Goal: Task Accomplishment & Management: Manage account settings

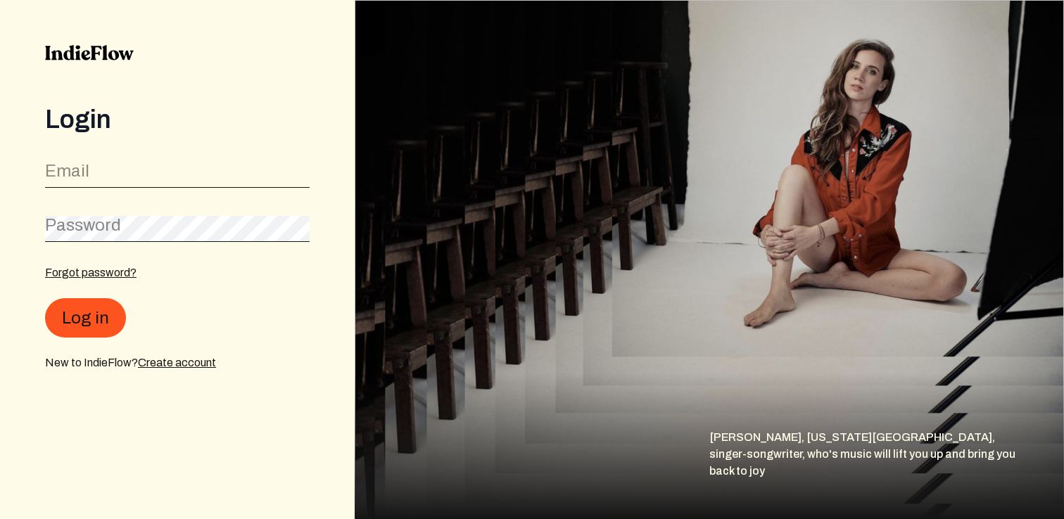
click at [107, 158] on div "Email" at bounding box center [177, 172] width 265 height 32
click at [102, 169] on input "email" at bounding box center [177, 175] width 265 height 27
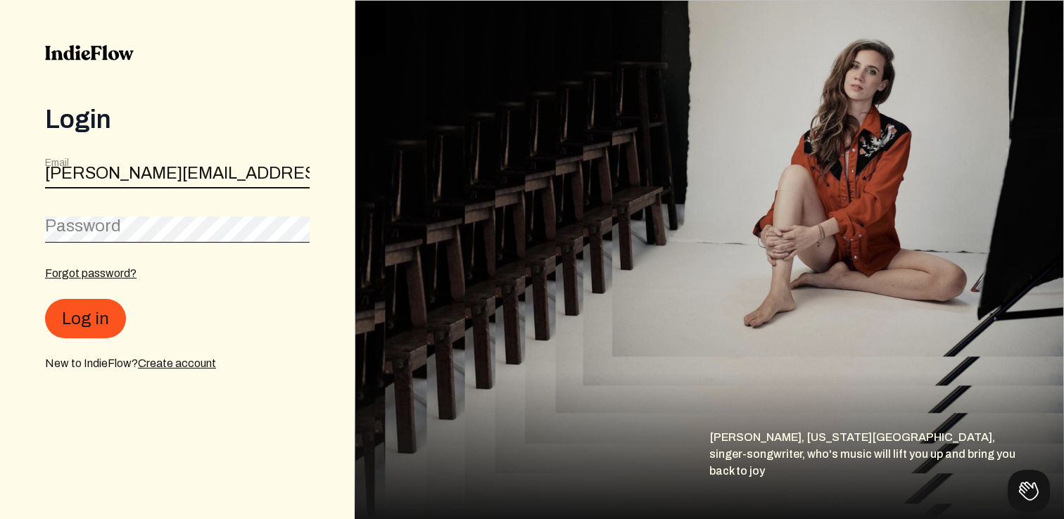
type input "[PERSON_NAME][EMAIL_ADDRESS][DOMAIN_NAME]"
click at [45, 299] on button "Log in" at bounding box center [85, 318] width 81 height 39
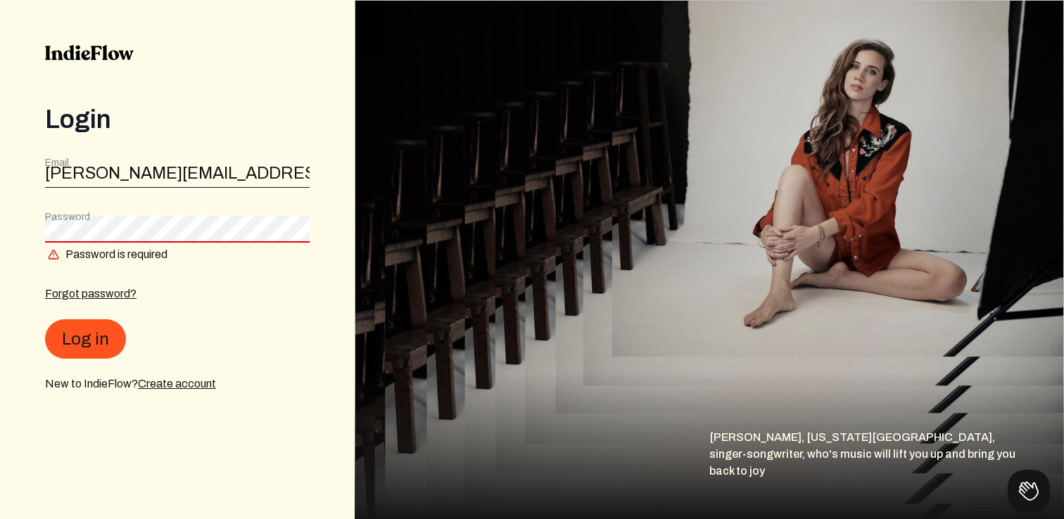
click at [73, 208] on form "Email [PERSON_NAME][EMAIL_ADDRESS][DOMAIN_NAME] Password Password is required F…" at bounding box center [177, 274] width 265 height 236
click at [72, 218] on label "Password" at bounding box center [67, 217] width 45 height 14
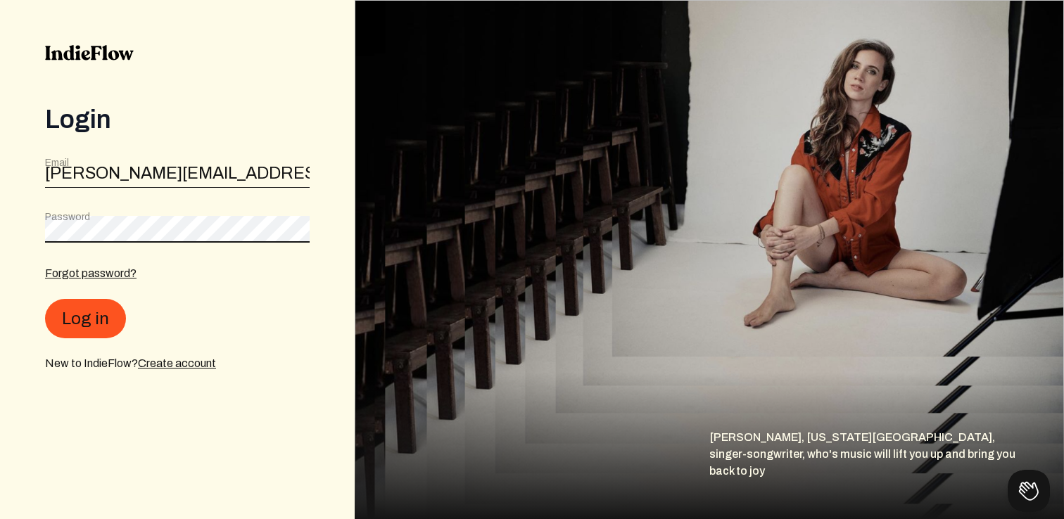
click at [45, 299] on button "Log in" at bounding box center [85, 318] width 81 height 39
